Goal: Complete application form

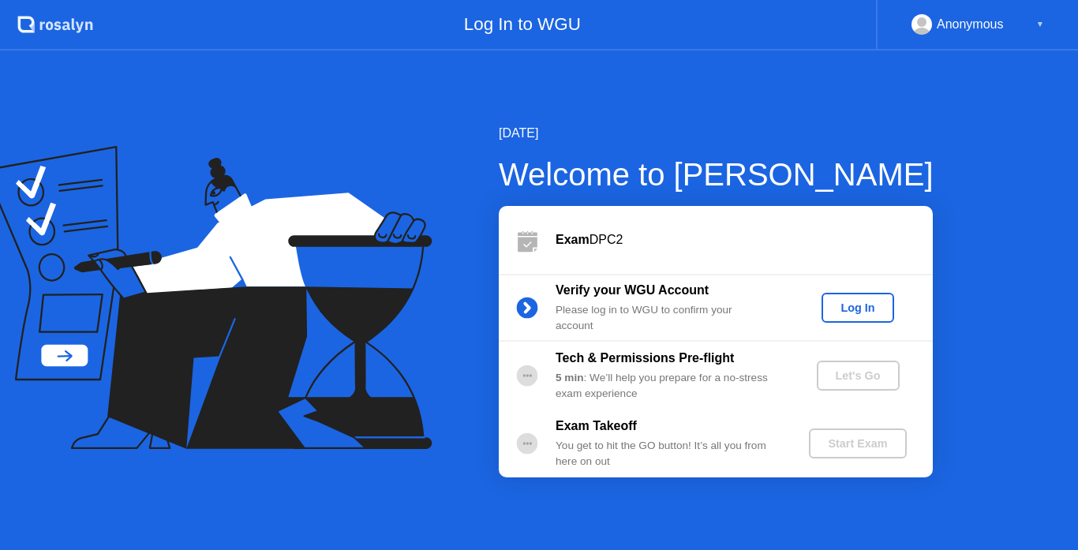
click at [852, 311] on div "Log In" at bounding box center [857, 308] width 59 height 13
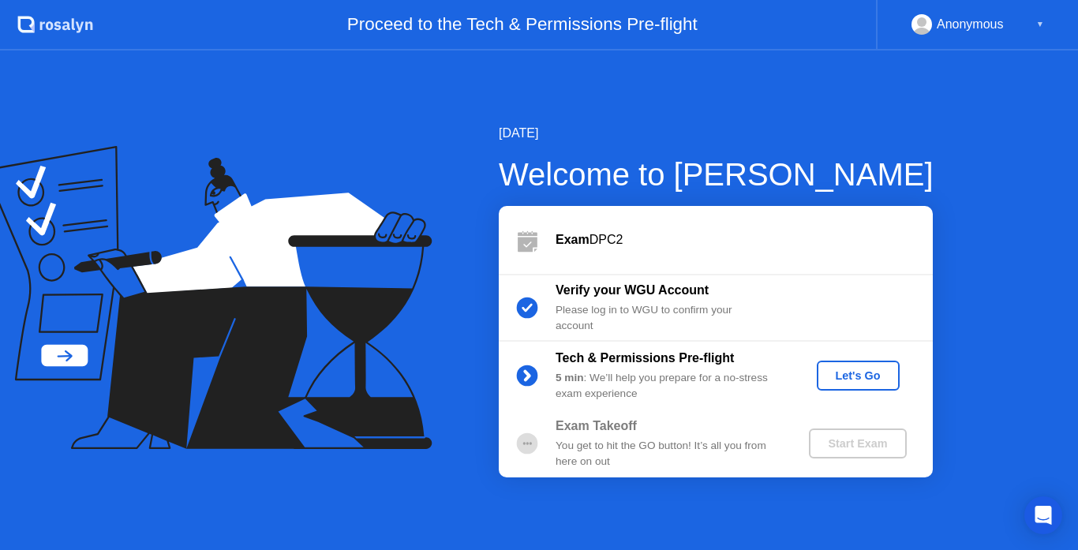
click at [862, 379] on div "Let's Go" at bounding box center [858, 375] width 70 height 13
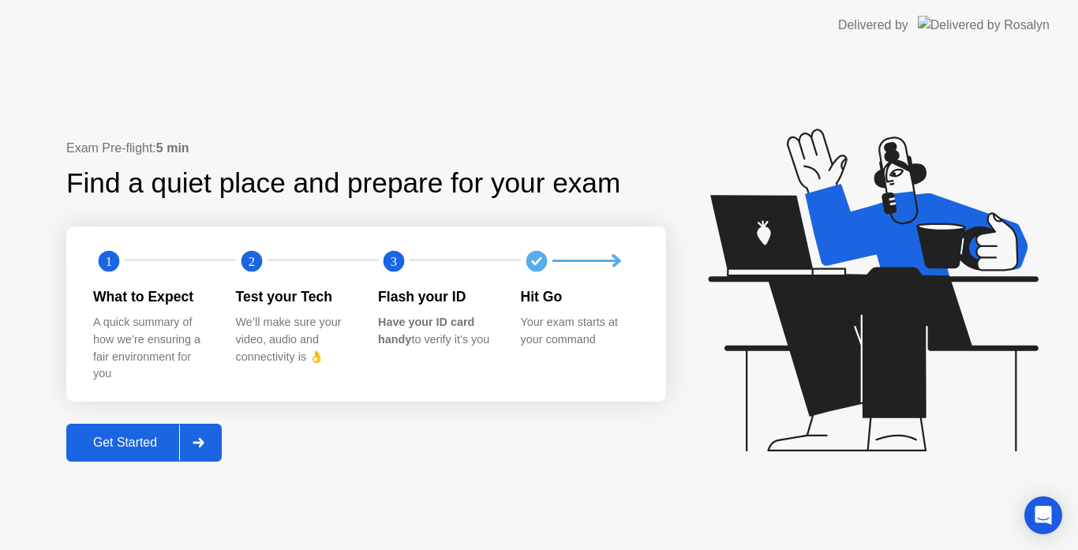
click at [127, 440] on div "Get Started" at bounding box center [125, 443] width 108 height 14
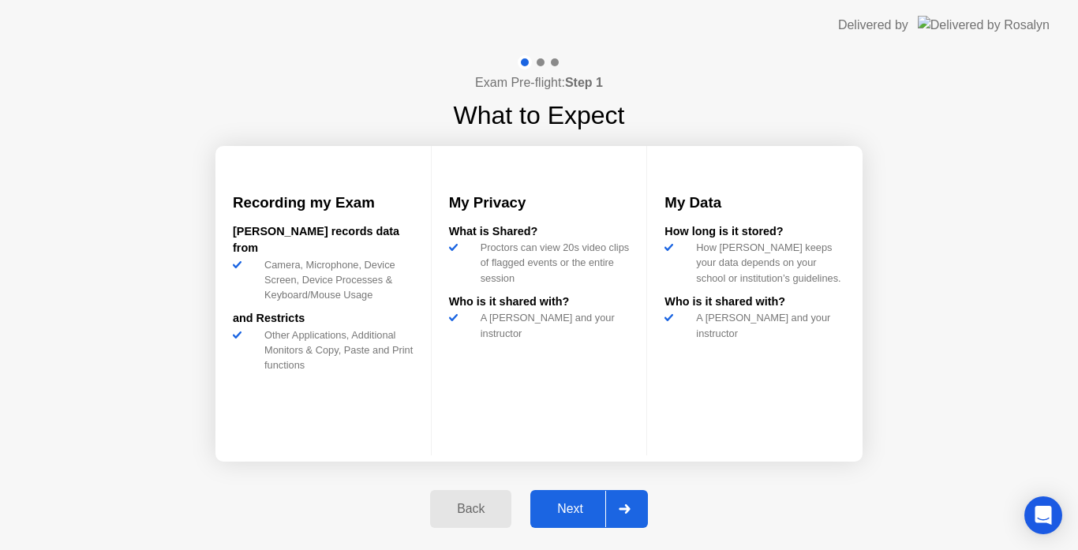
click at [579, 505] on div "Next" at bounding box center [570, 509] width 70 height 14
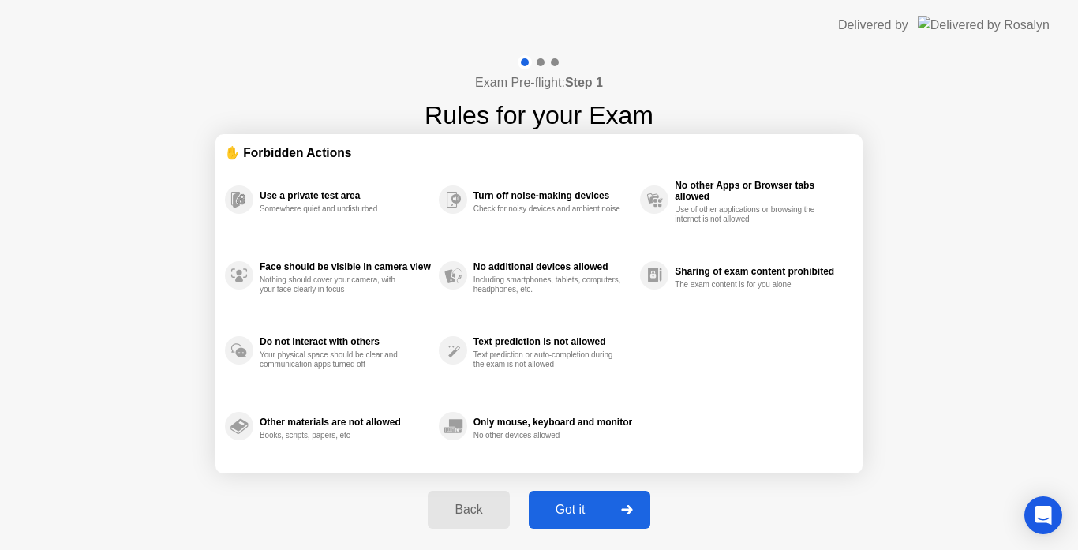
click at [561, 515] on div "Got it" at bounding box center [571, 510] width 74 height 14
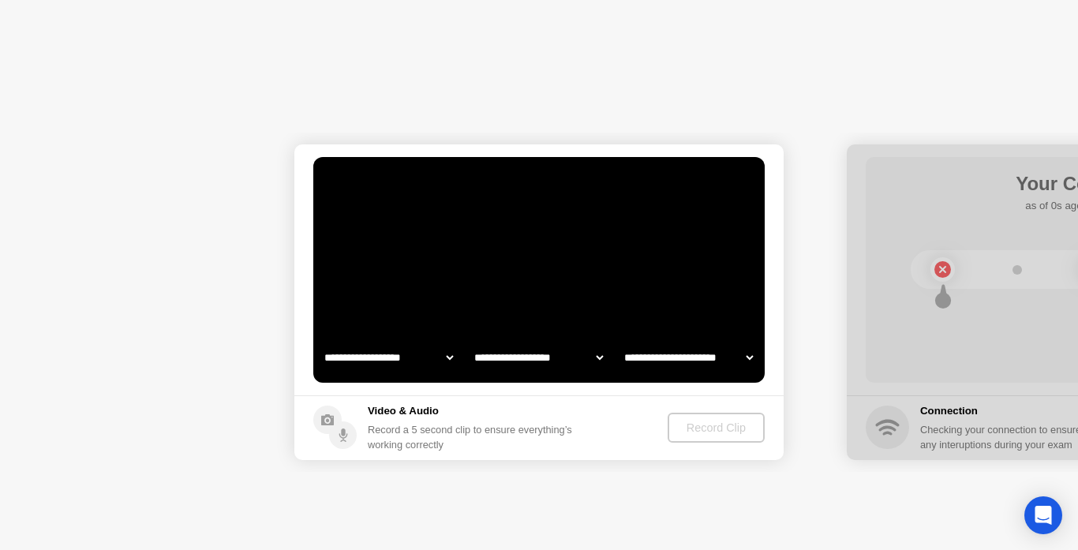
select select "**********"
select select "*******"
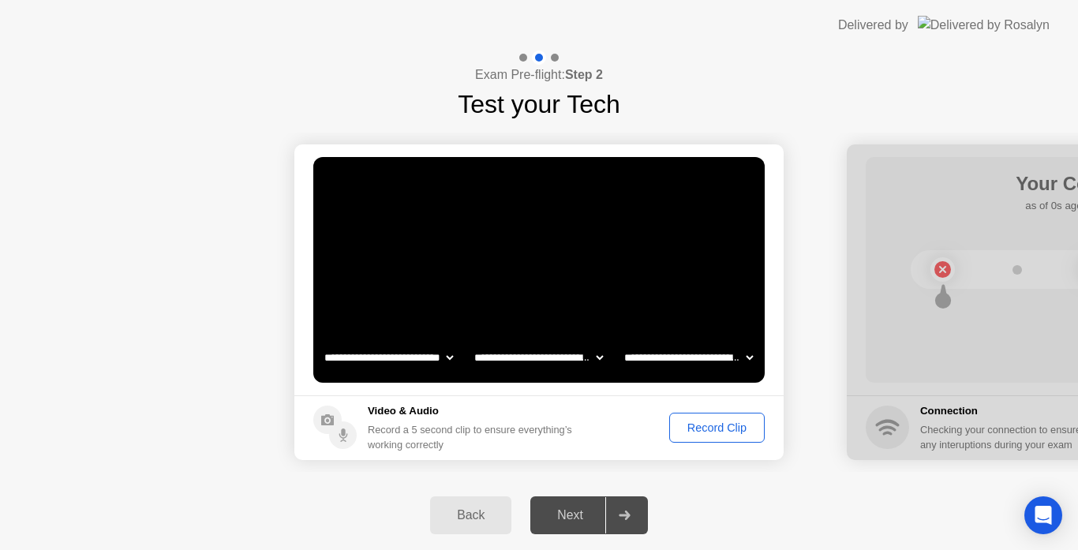
click at [703, 428] on div "Record Clip" at bounding box center [717, 428] width 84 height 13
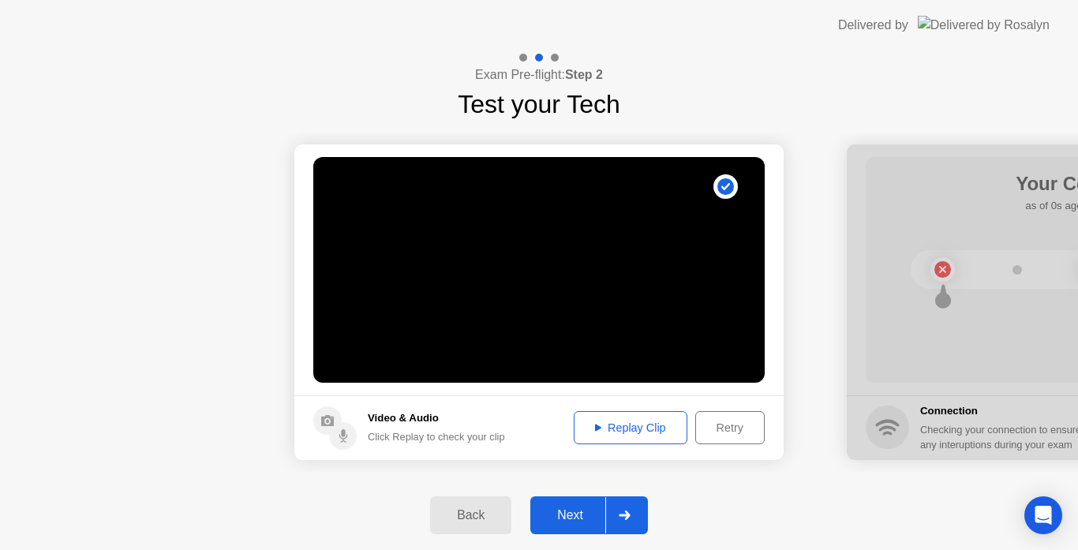
click at [567, 522] on div "Next" at bounding box center [570, 515] width 70 height 14
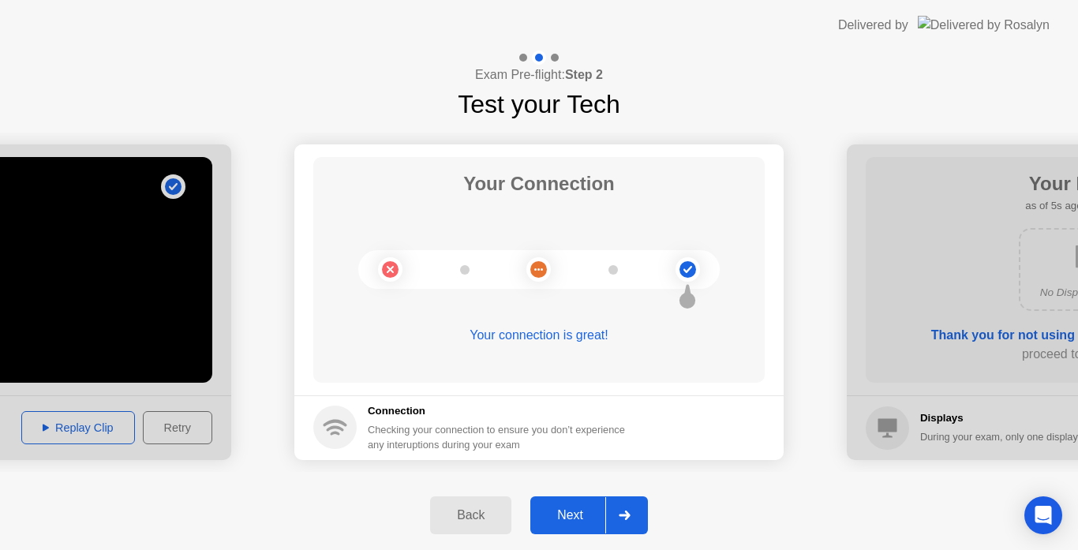
click at [567, 522] on div "Next" at bounding box center [570, 515] width 70 height 14
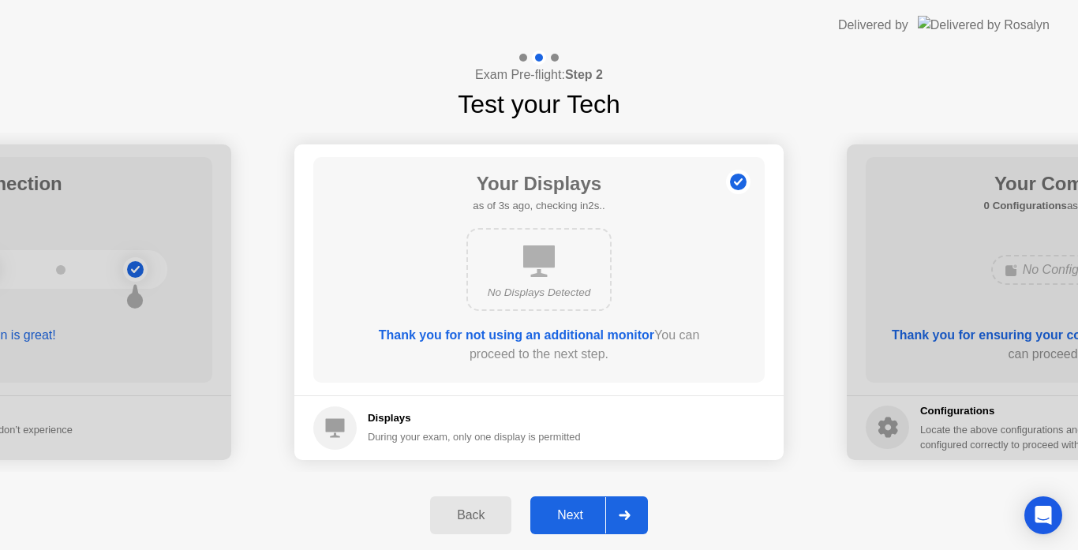
click at [567, 522] on div "Next" at bounding box center [570, 515] width 70 height 14
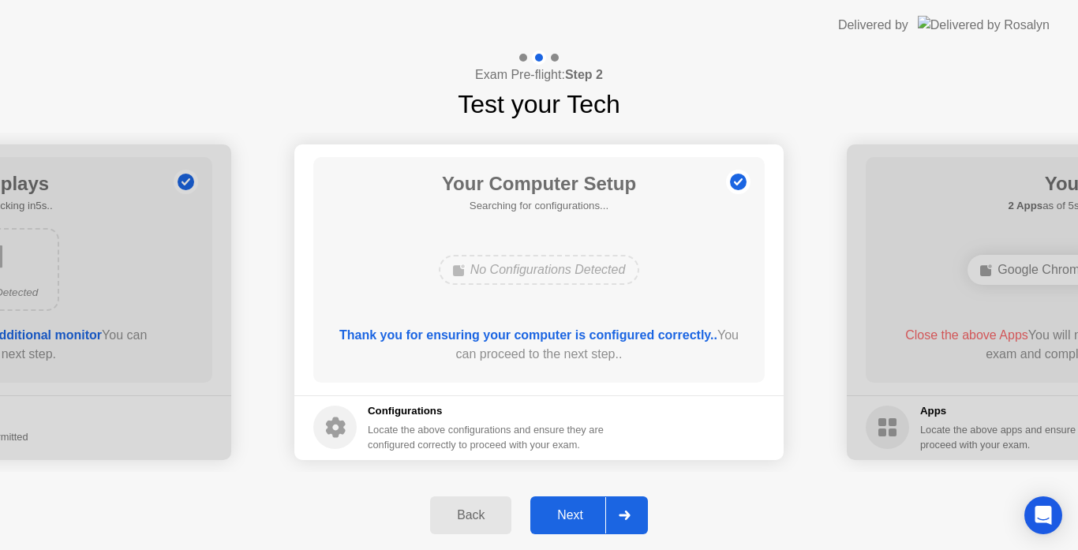
click at [567, 522] on div "Next" at bounding box center [570, 515] width 70 height 14
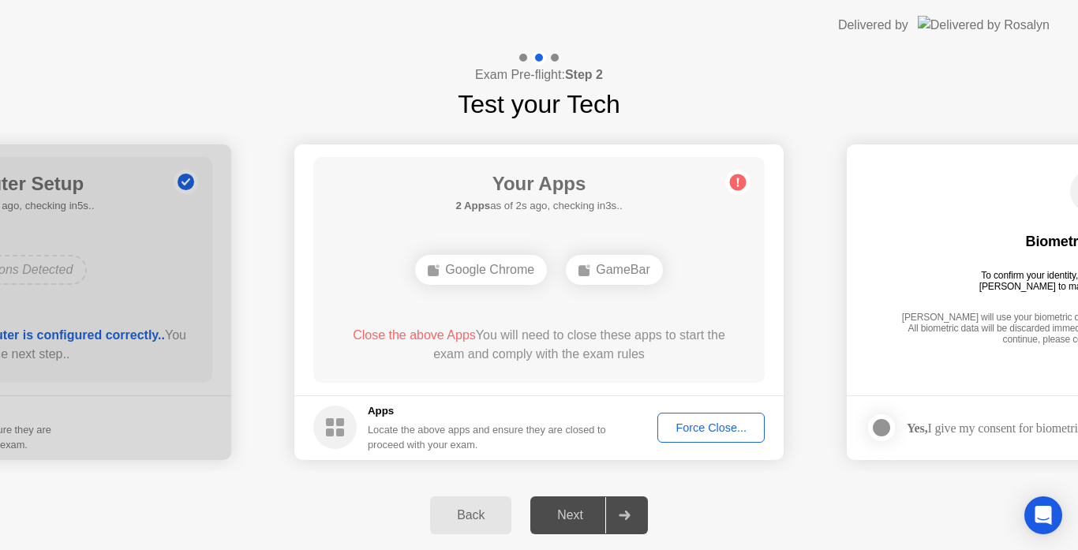
click at [718, 422] on div "Force Close..." at bounding box center [711, 428] width 96 height 13
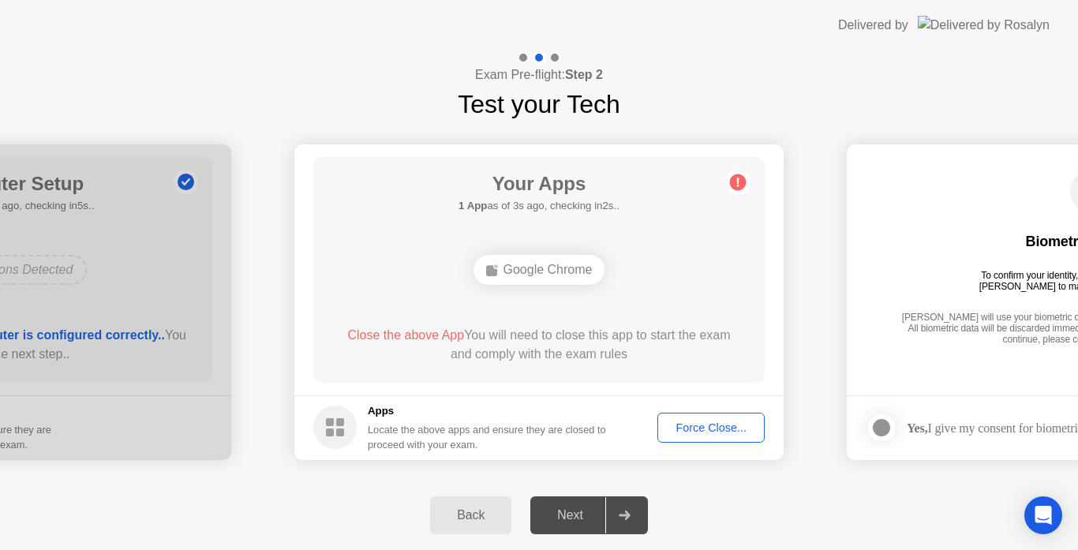
click at [719, 431] on div "Force Close..." at bounding box center [711, 428] width 96 height 13
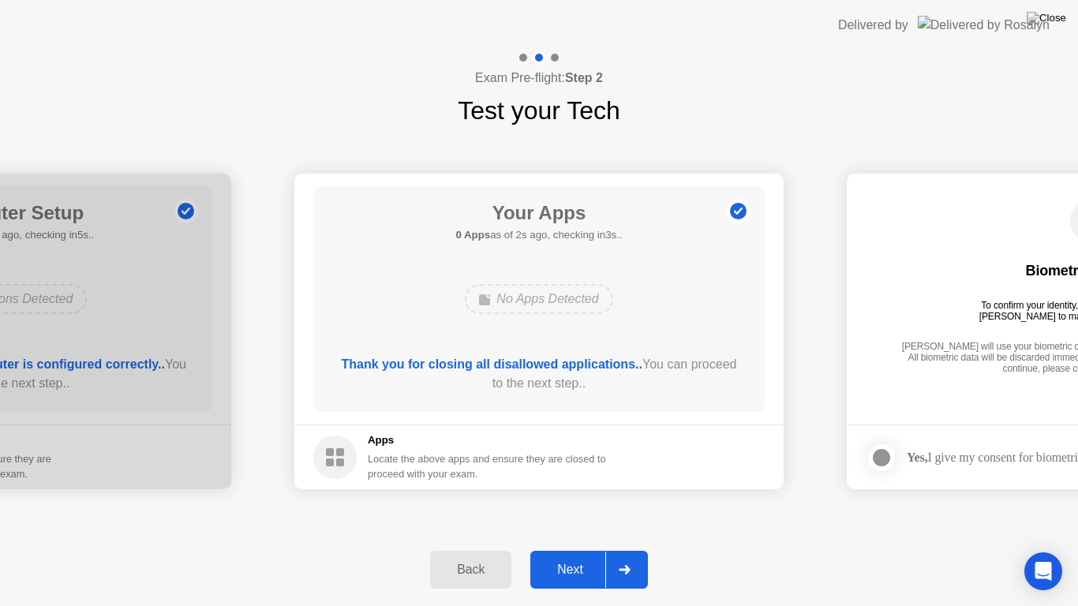
click at [580, 549] on div "Next" at bounding box center [570, 570] width 70 height 14
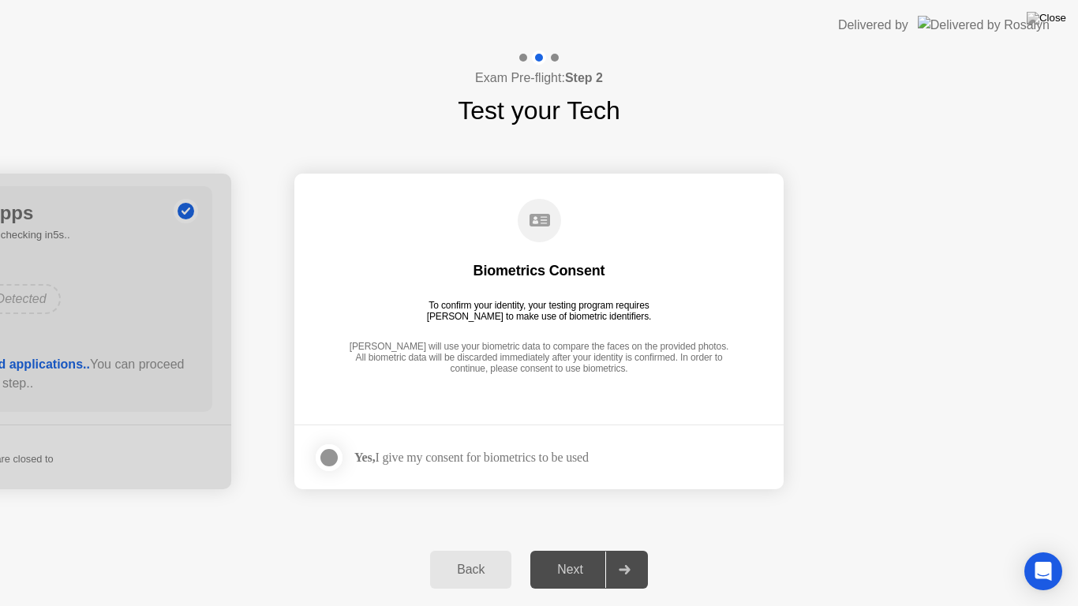
click at [331, 457] on div at bounding box center [329, 457] width 19 height 19
click at [563, 549] on button "Next" at bounding box center [590, 570] width 118 height 38
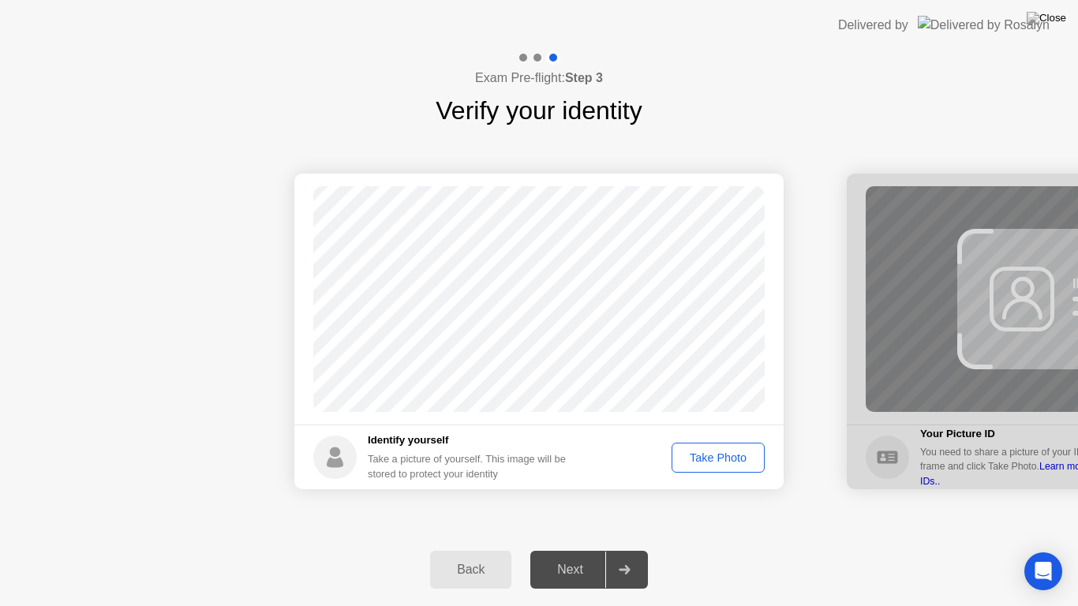
click at [735, 452] on div "Take Photo" at bounding box center [718, 458] width 82 height 13
click at [568, 549] on div "Next" at bounding box center [570, 570] width 70 height 14
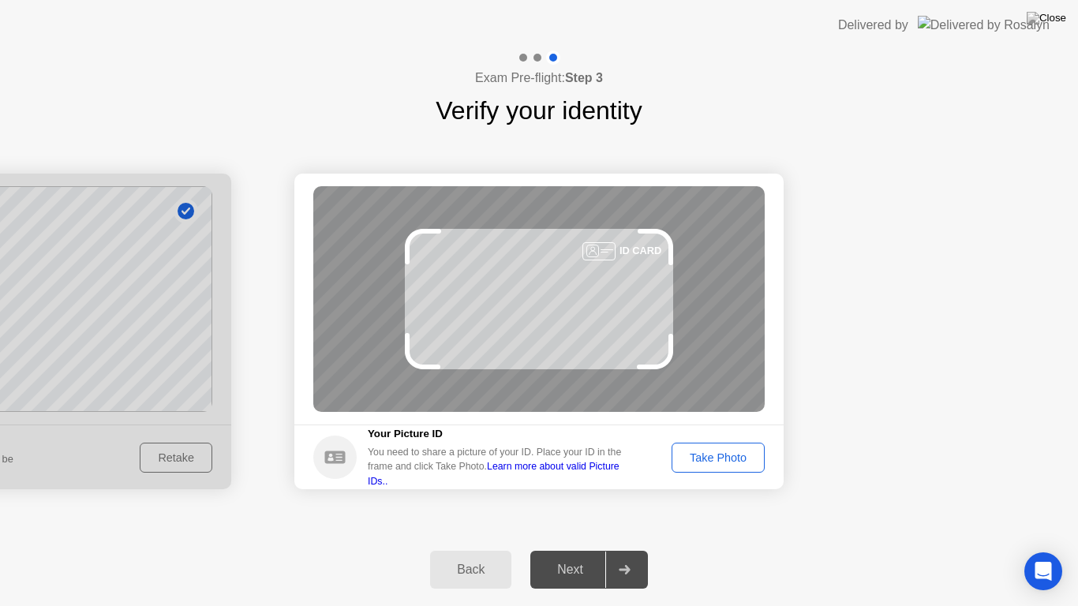
click at [743, 458] on div "Take Photo" at bounding box center [718, 458] width 82 height 13
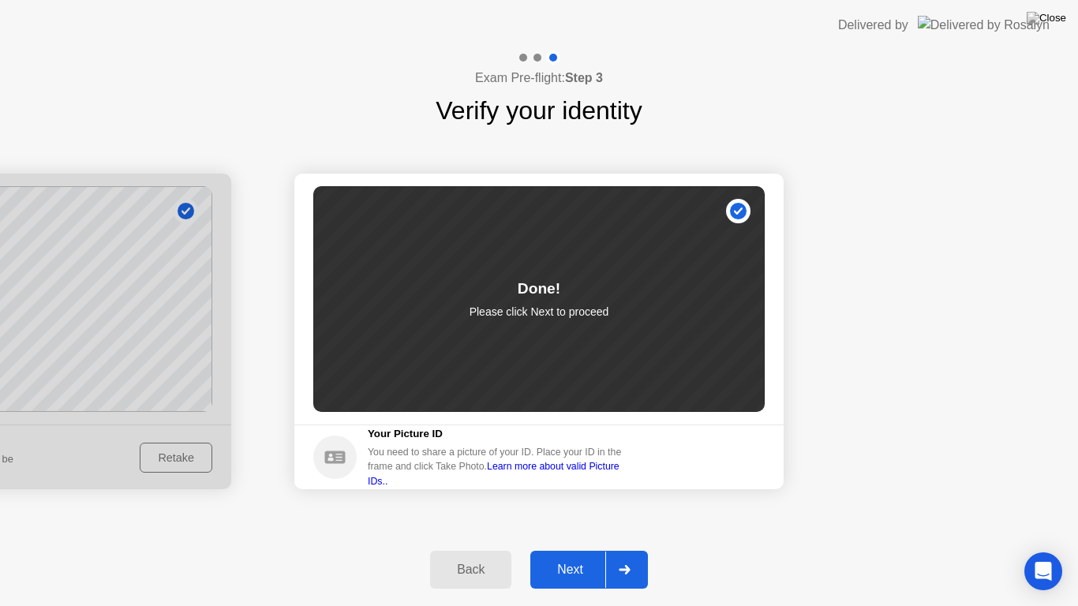
click at [576, 549] on div "Next" at bounding box center [570, 570] width 70 height 14
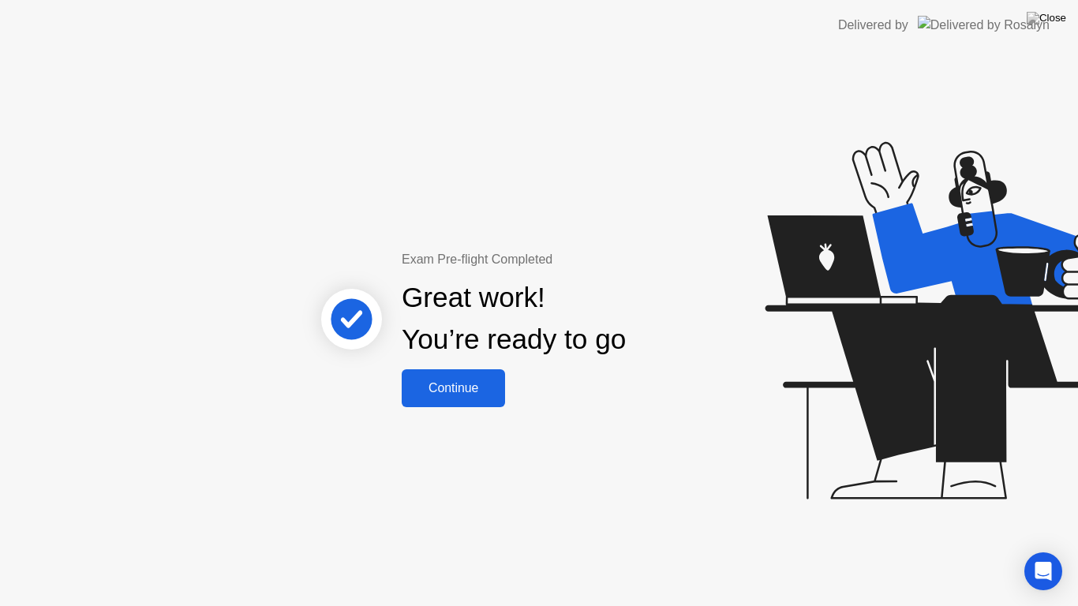
click at [454, 403] on button "Continue" at bounding box center [453, 388] width 103 height 38
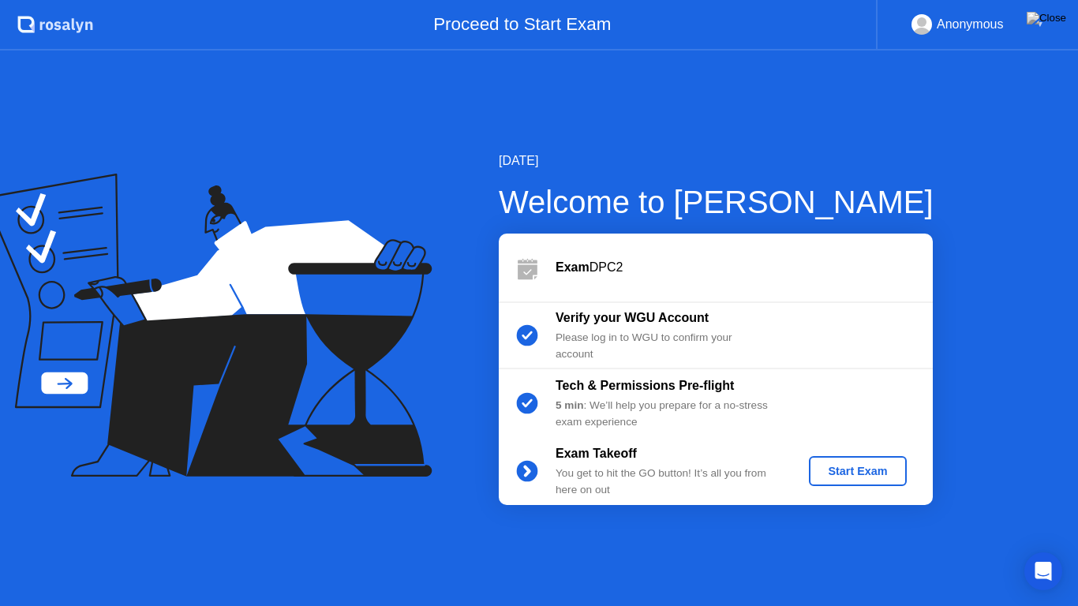
click at [845, 472] on div "Start Exam" at bounding box center [858, 471] width 84 height 13
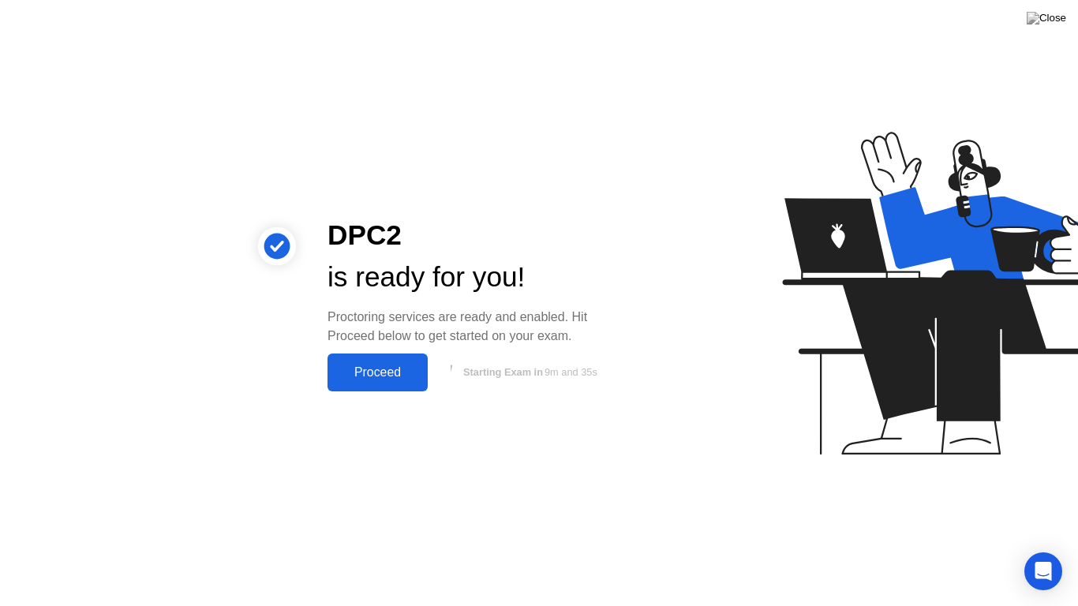
click at [411, 373] on div "Proceed" at bounding box center [377, 373] width 91 height 14
